Goal: Task Accomplishment & Management: Manage account settings

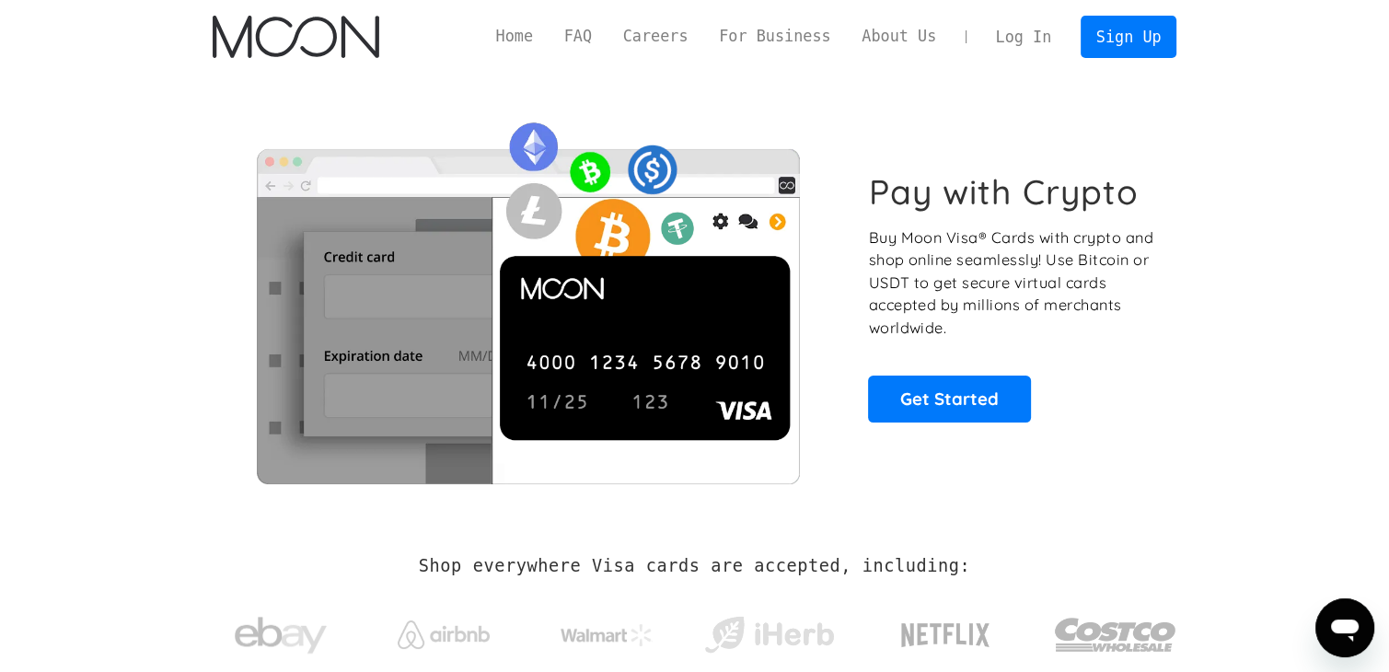
click at [1031, 41] on link "Log In" at bounding box center [1023, 37] width 87 height 40
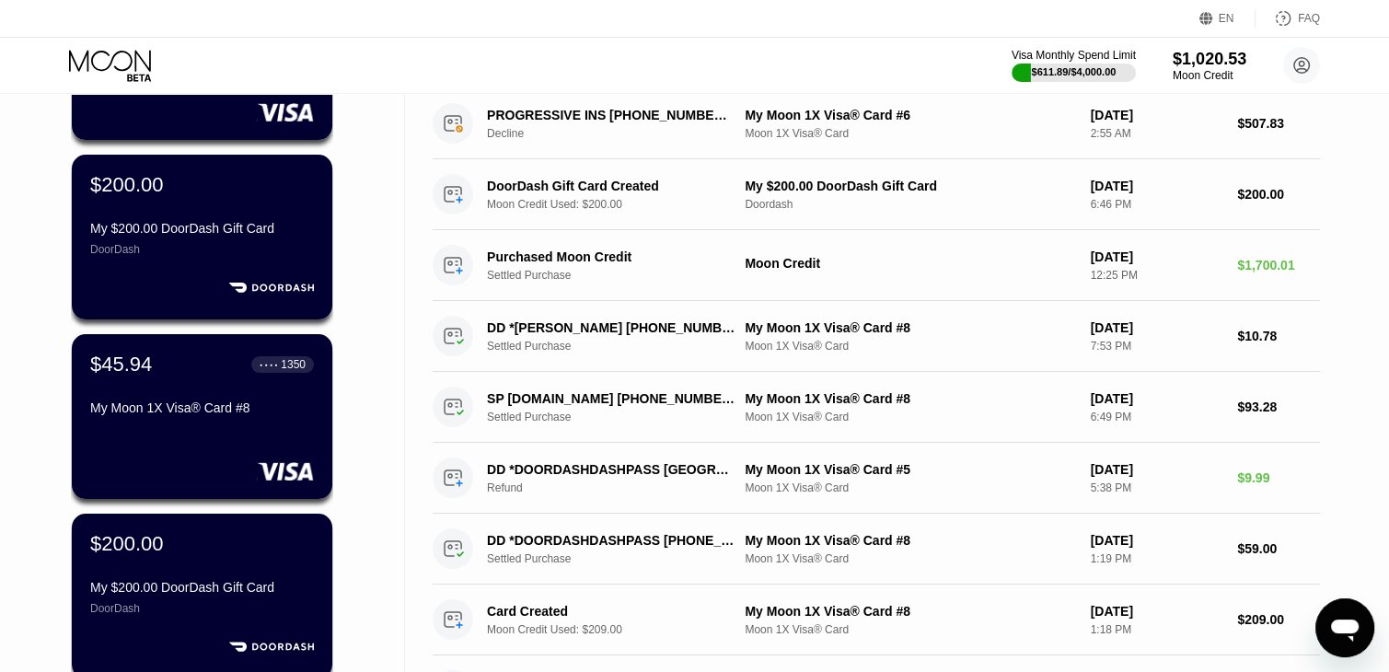
scroll to position [248, 0]
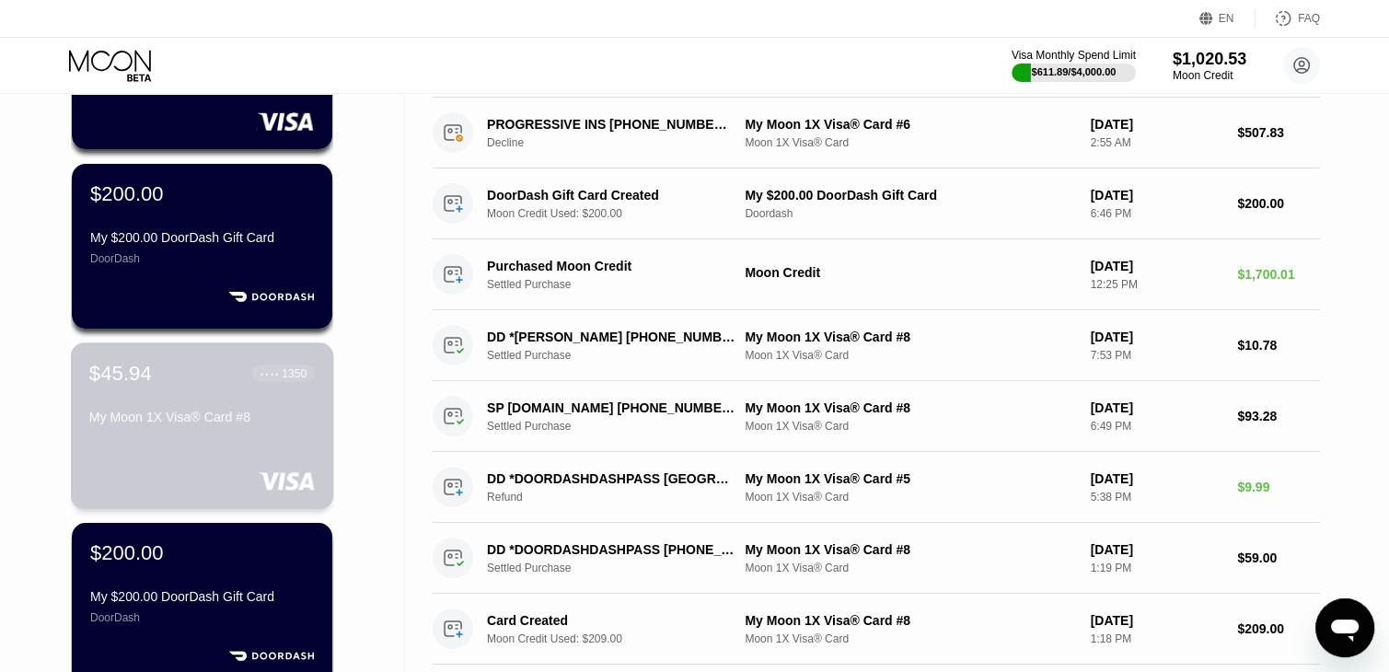
click at [208, 454] on div "$45.94 ● ● ● ● 1350 My Moon 1X Visa® Card #8" at bounding box center [202, 425] width 263 height 167
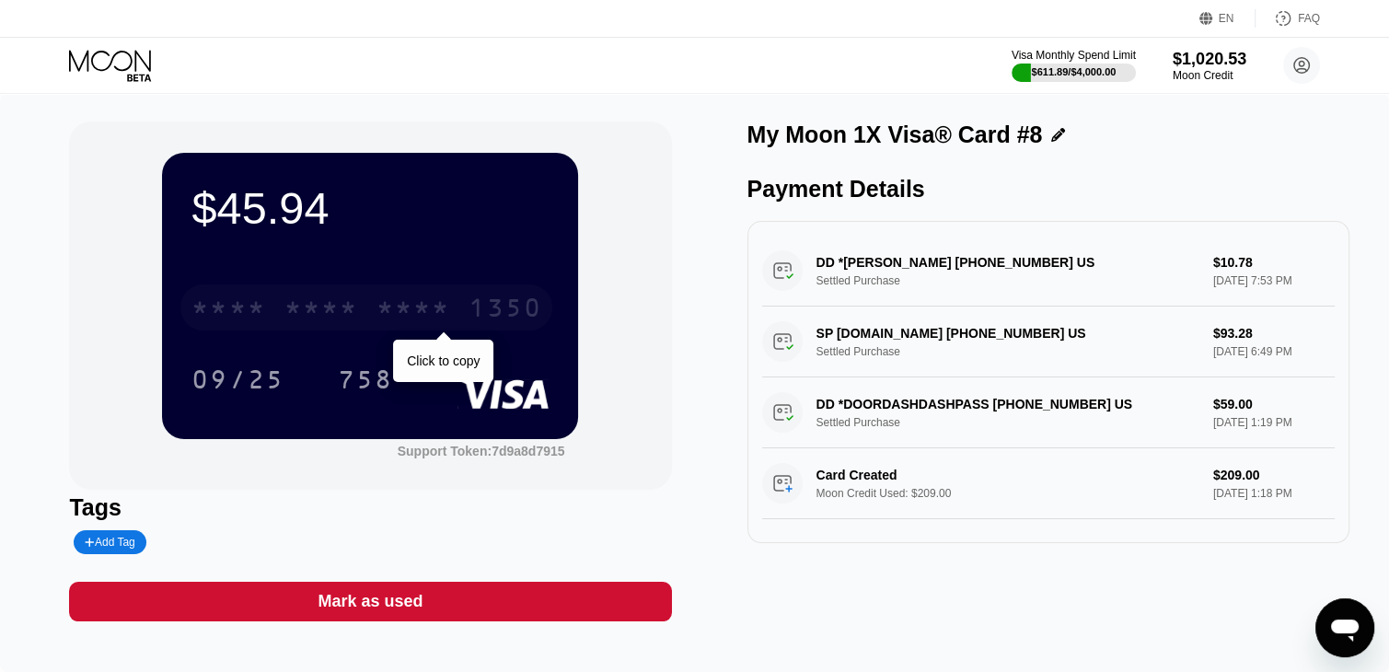
click at [420, 309] on div "* * * *" at bounding box center [413, 309] width 74 height 29
